Goal: Obtain resource: Download file/media

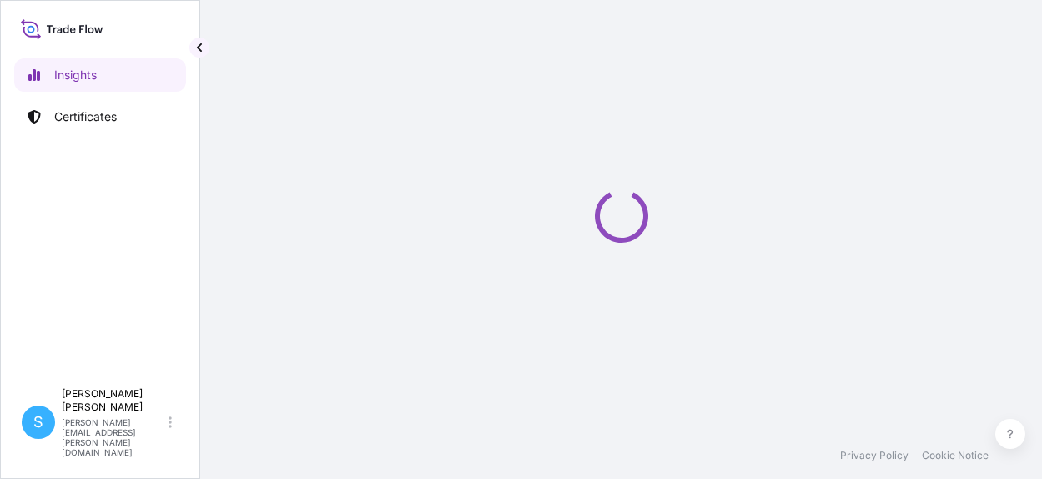
select select "2025"
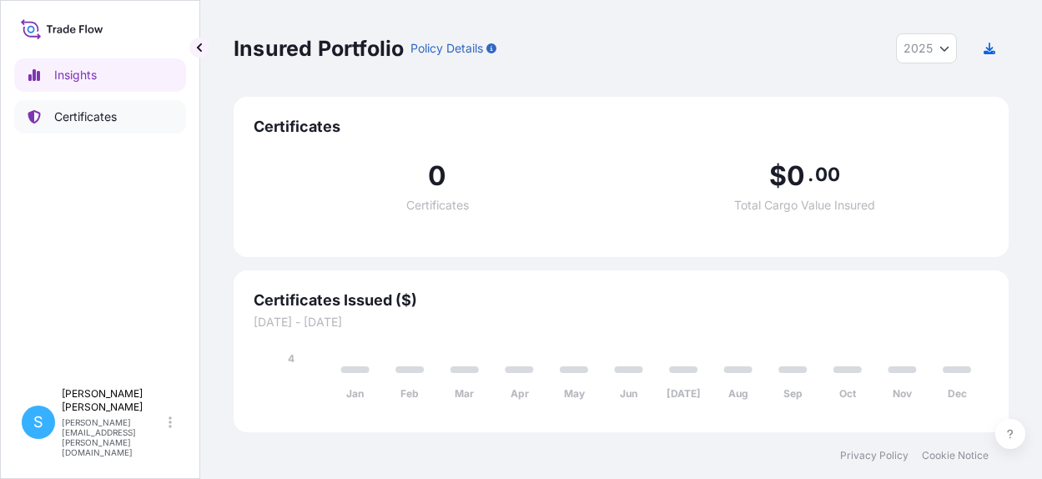
click at [87, 121] on p "Certificates" at bounding box center [85, 116] width 63 height 17
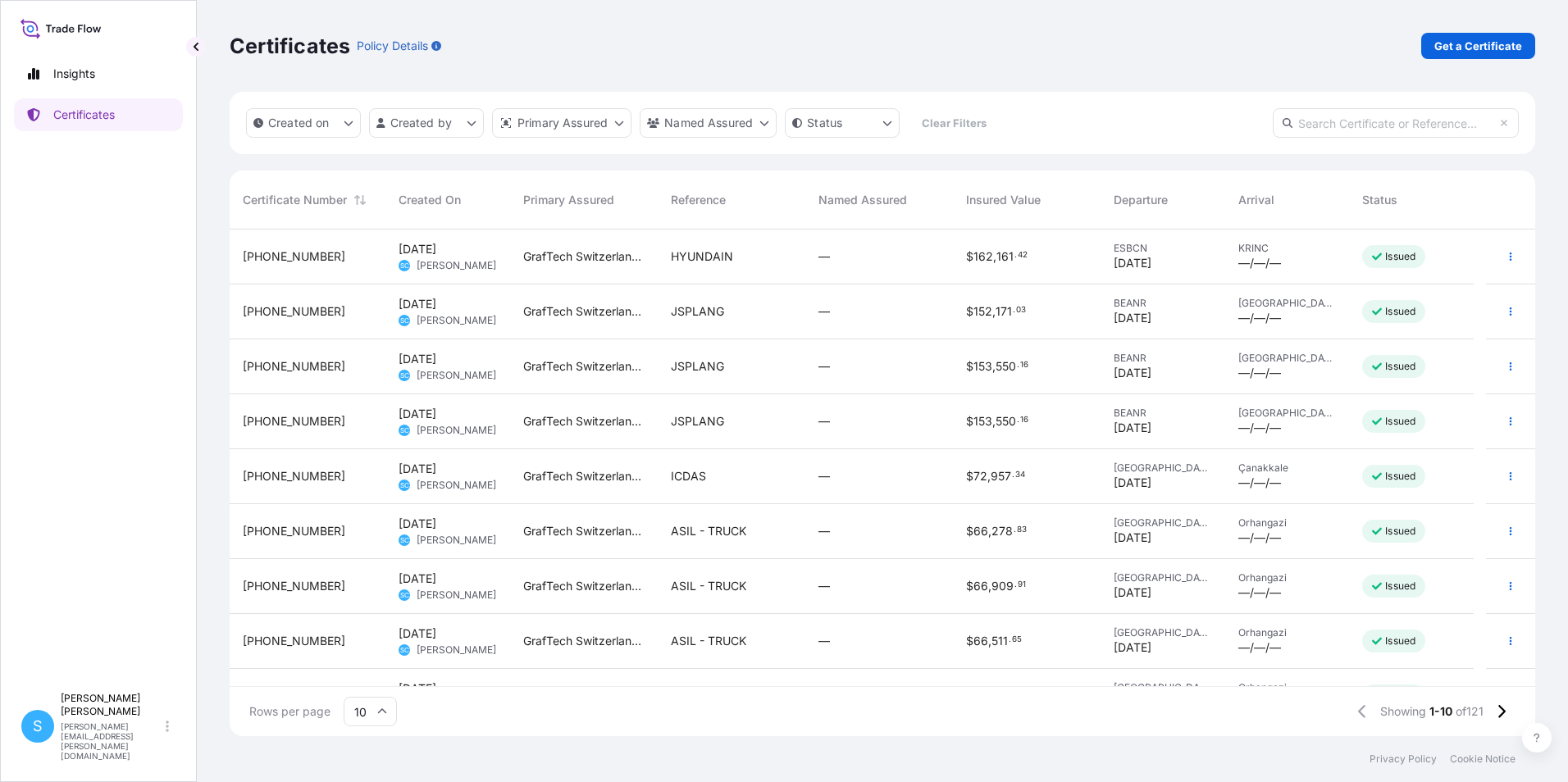
click at [701, 251] on span "HYUNDAIN" at bounding box center [701, 256] width 62 height 17
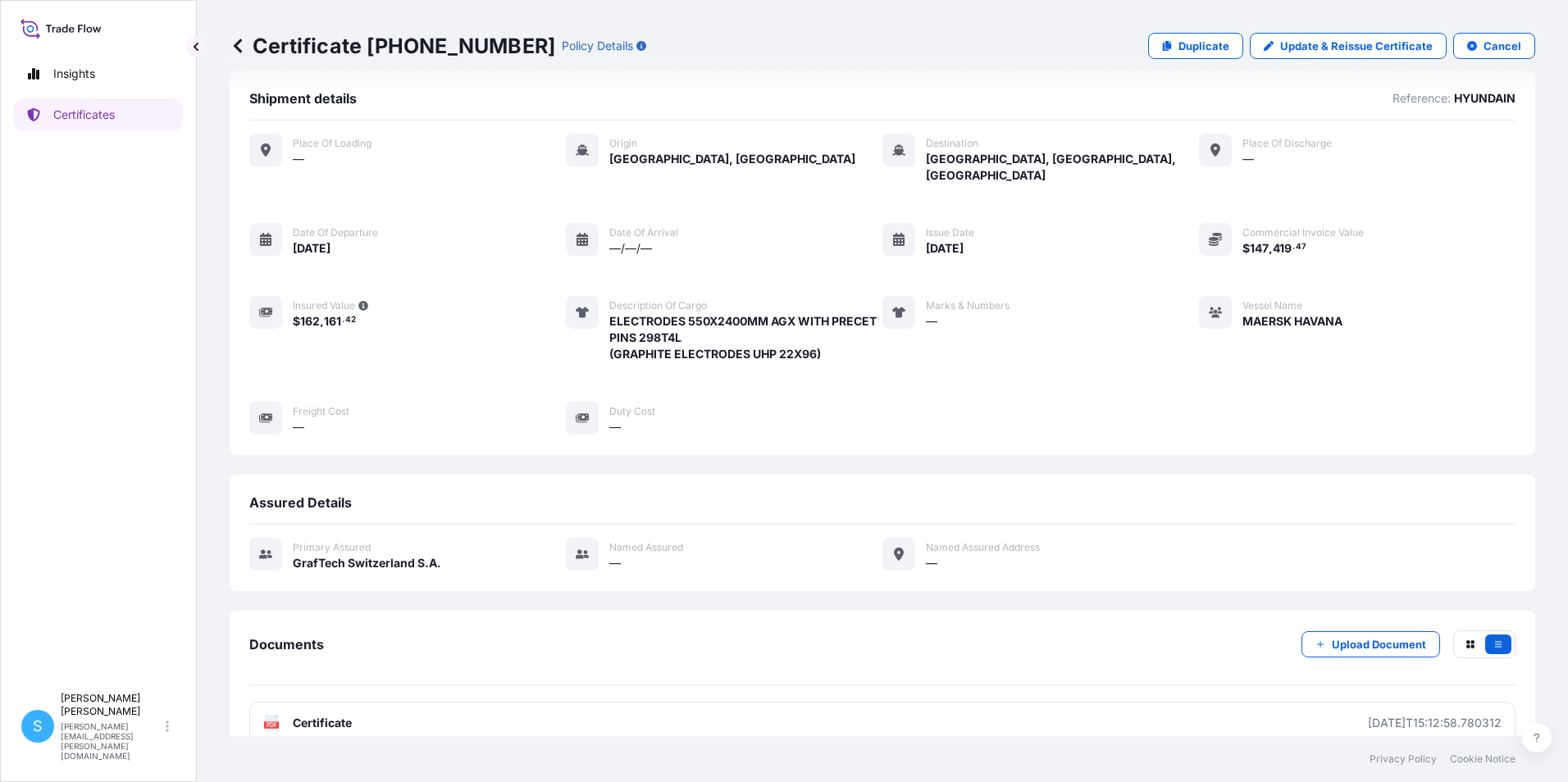
scroll to position [32, 0]
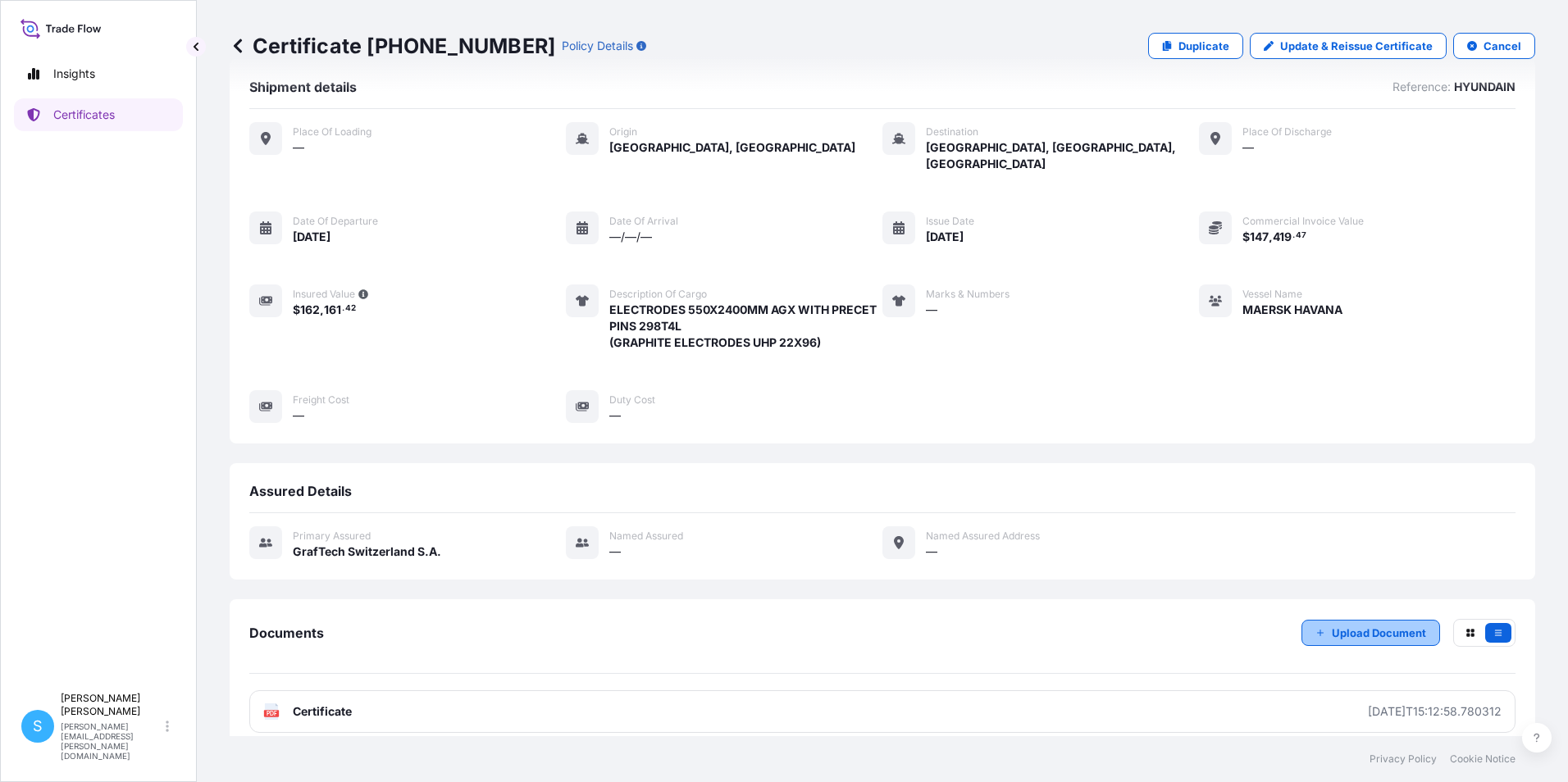
click at [1023, 470] on button "Upload Document" at bounding box center [1370, 633] width 139 height 27
click at [1023, 470] on p "Upload Document" at bounding box center [1378, 633] width 94 height 17
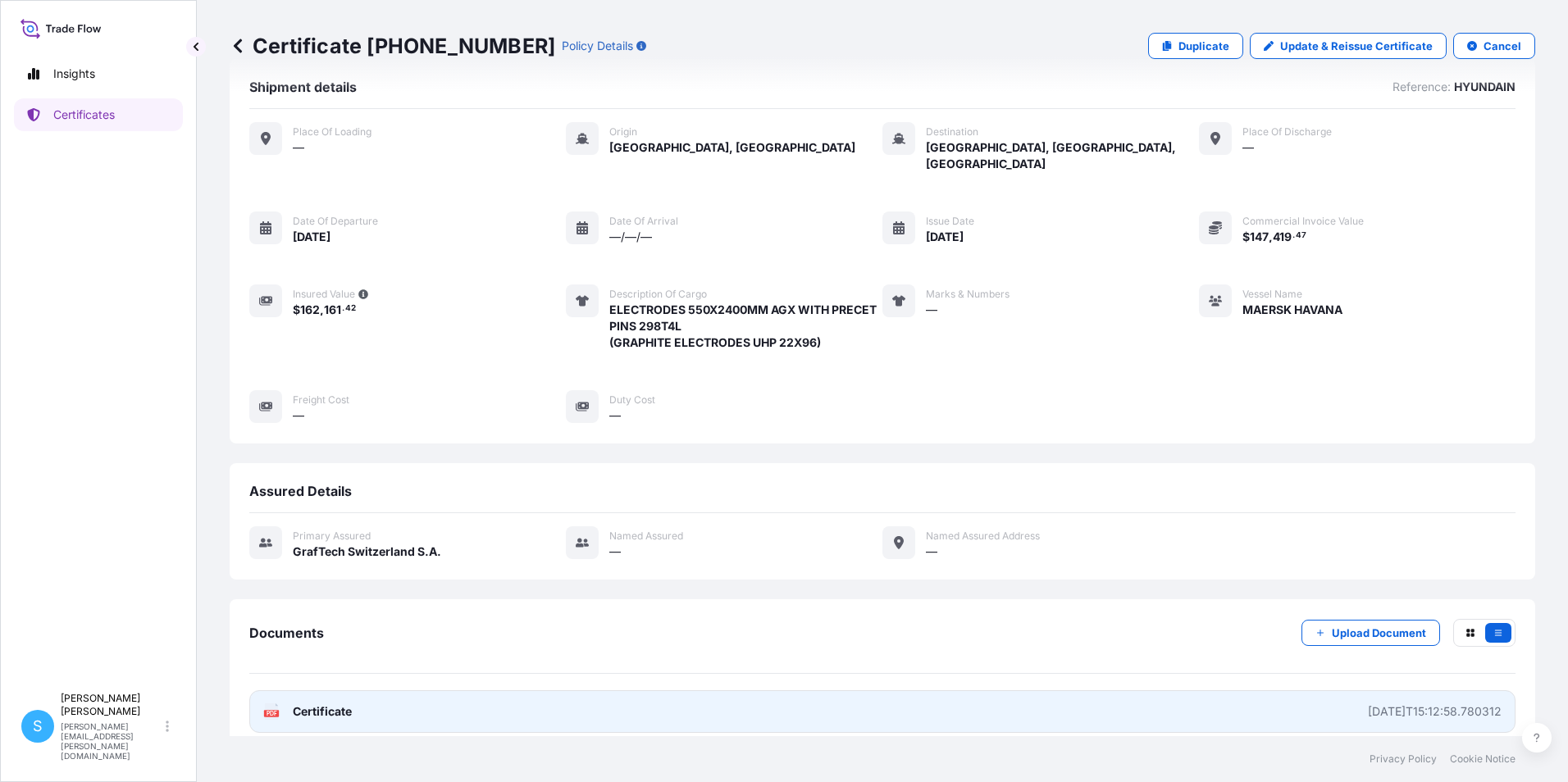
click at [317, 470] on span "Certificate" at bounding box center [322, 711] width 59 height 17
